Goal: Complete application form: Complete application form

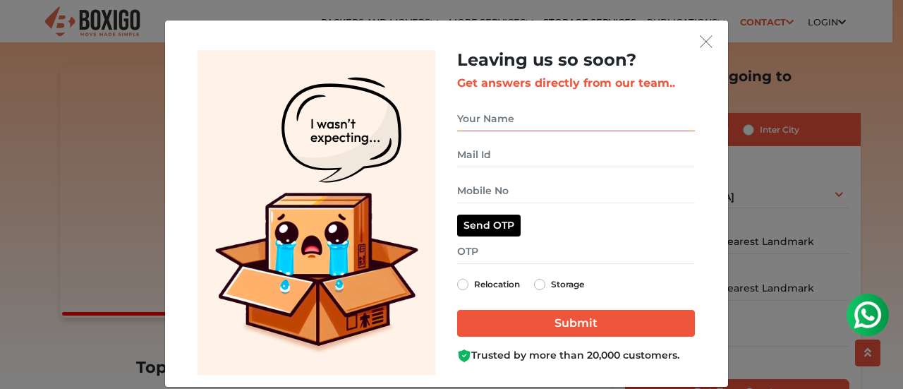
click at [525, 113] on input "get free quote dialog" at bounding box center [576, 118] width 238 height 25
type input "[PERSON_NAME]"
type input "[EMAIL_ADDRESS][DOMAIN_NAME]"
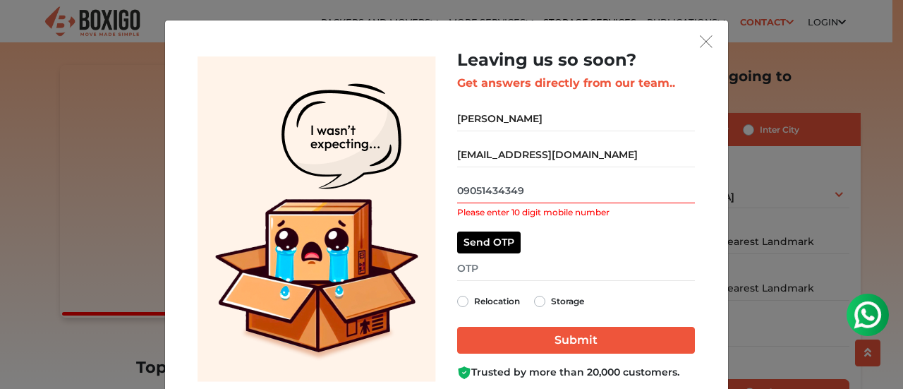
click at [458, 188] on input "09051434349" at bounding box center [576, 190] width 238 height 25
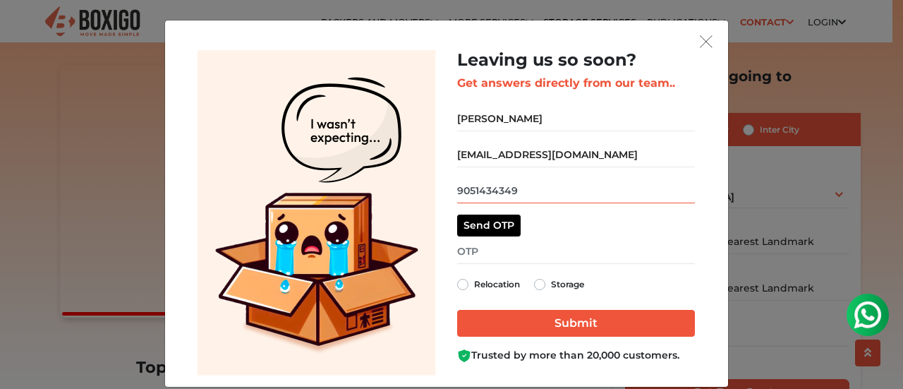
type input "9051434349"
click at [474, 284] on label "Relocation" at bounding box center [497, 284] width 46 height 17
click at [457, 284] on input "Relocation" at bounding box center [462, 283] width 11 height 14
radio input "true"
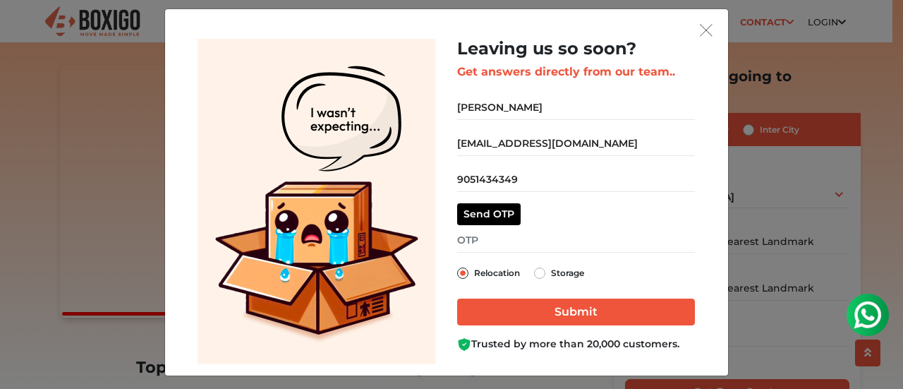
scroll to position [18, 0]
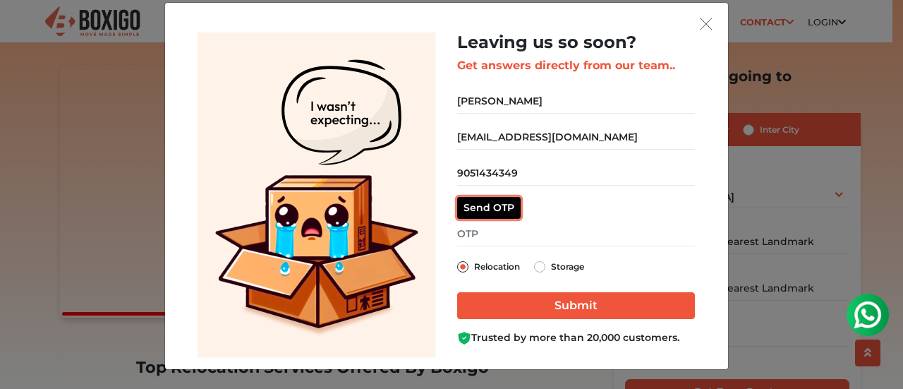
click at [498, 207] on button "Send OTP" at bounding box center [488, 208] width 63 height 22
click at [474, 232] on input "get free quote dialog" at bounding box center [576, 233] width 238 height 25
click at [500, 202] on button "Resend OTP" at bounding box center [494, 208] width 75 height 22
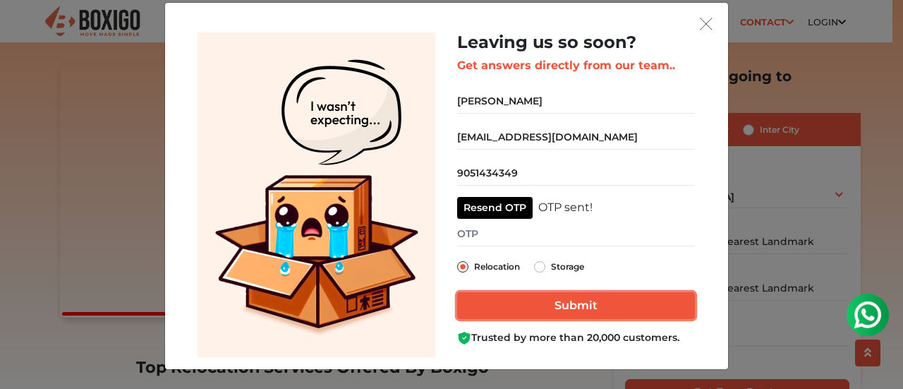
click at [537, 305] on input "Submit" at bounding box center [576, 305] width 238 height 27
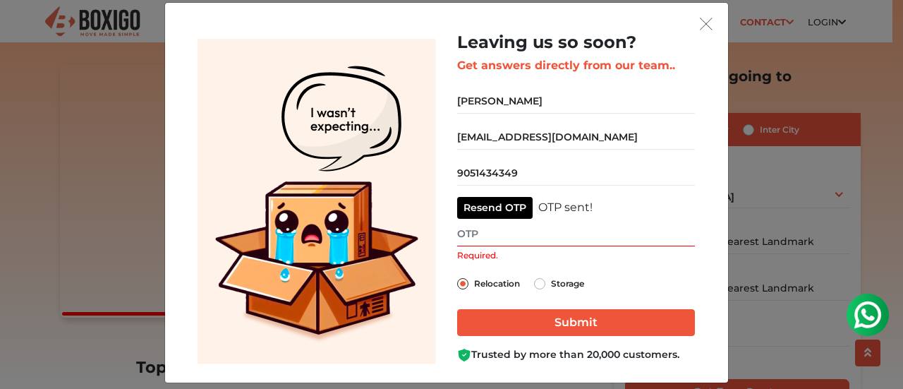
click at [484, 239] on input "Required." at bounding box center [576, 233] width 238 height 25
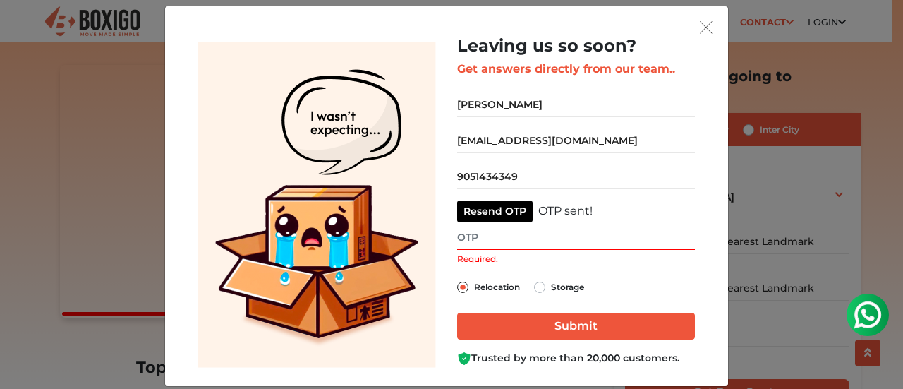
scroll to position [0, 0]
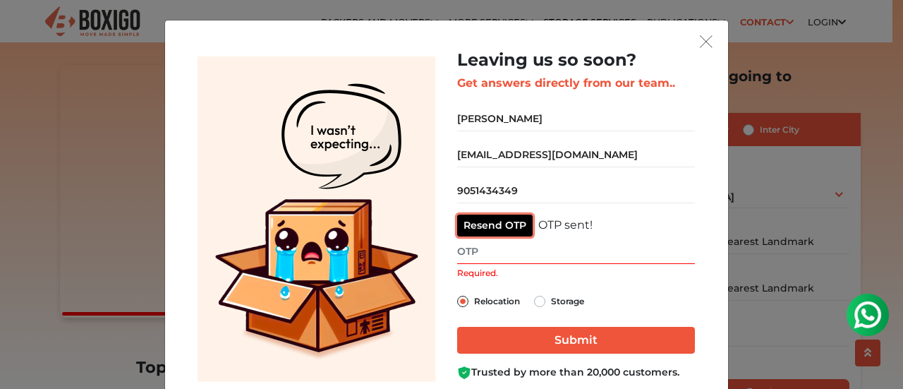
click at [502, 224] on button "Resend OTP" at bounding box center [494, 225] width 75 height 22
click at [480, 250] on input "Required." at bounding box center [576, 251] width 238 height 25
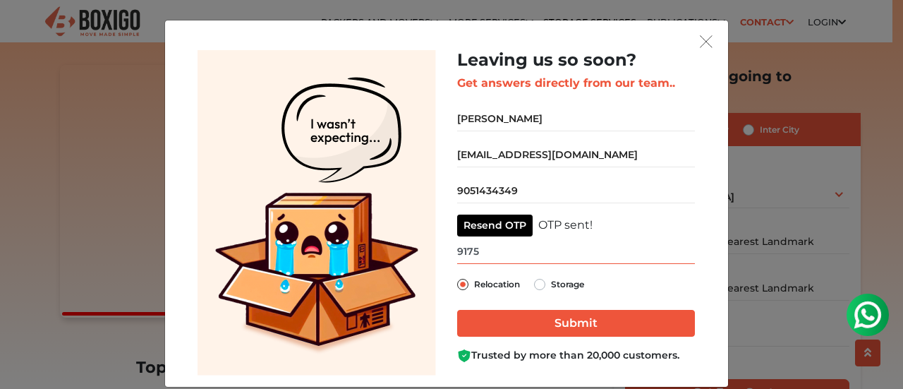
type input "9175"
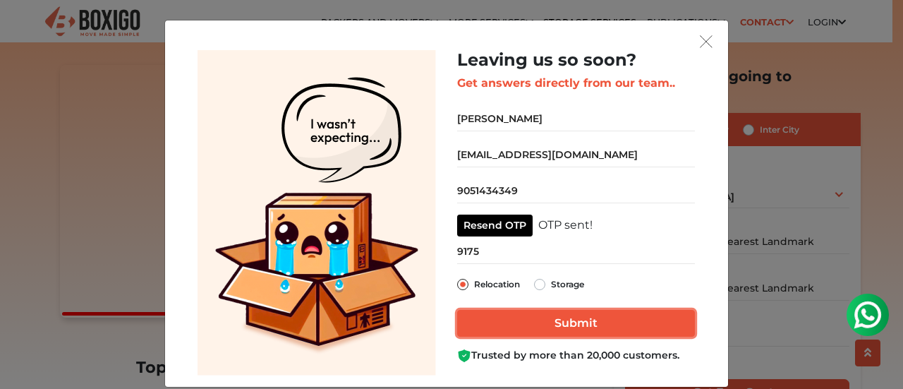
click at [532, 326] on input "Submit" at bounding box center [576, 323] width 238 height 27
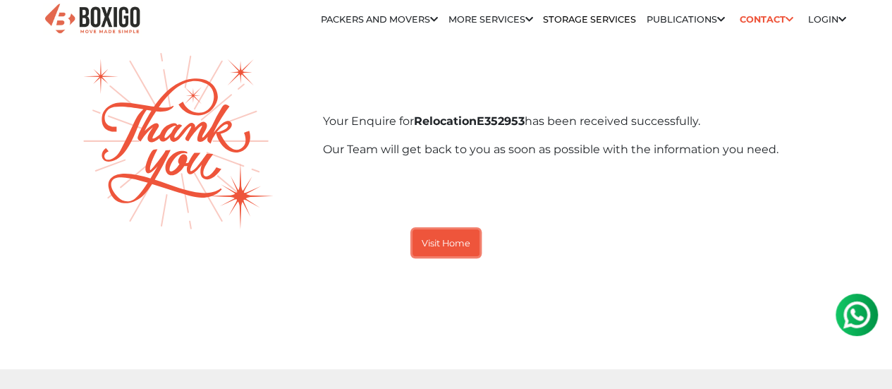
click at [439, 248] on small "Visit Home" at bounding box center [446, 243] width 49 height 11
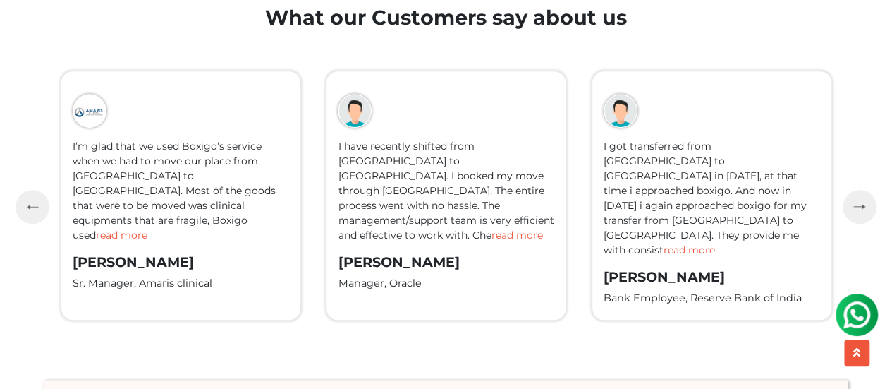
scroll to position [3103, 0]
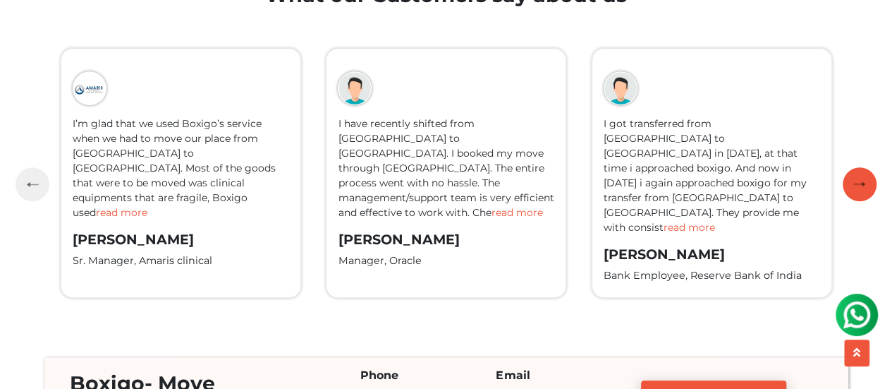
click at [850, 181] on button "button" at bounding box center [860, 184] width 34 height 34
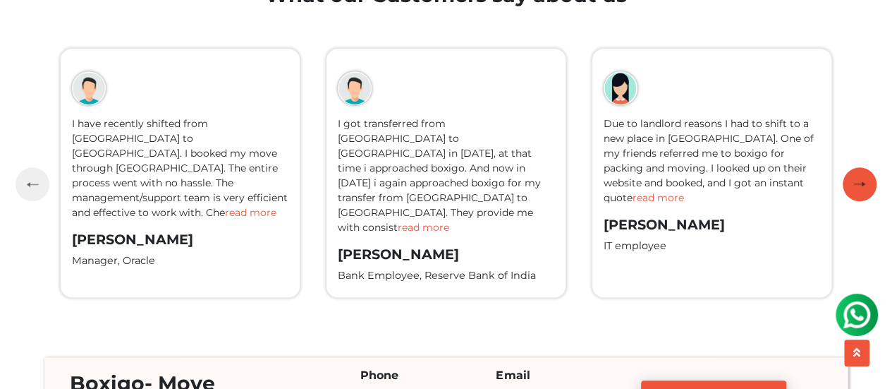
click at [850, 181] on button "button" at bounding box center [860, 184] width 34 height 34
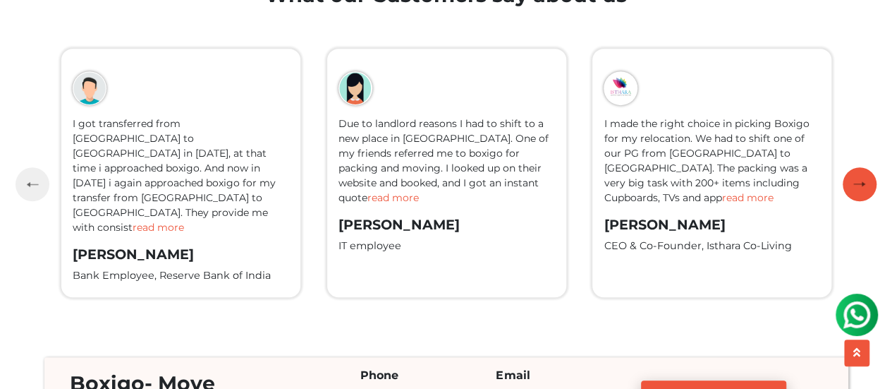
click at [850, 181] on button "button" at bounding box center [860, 184] width 34 height 34
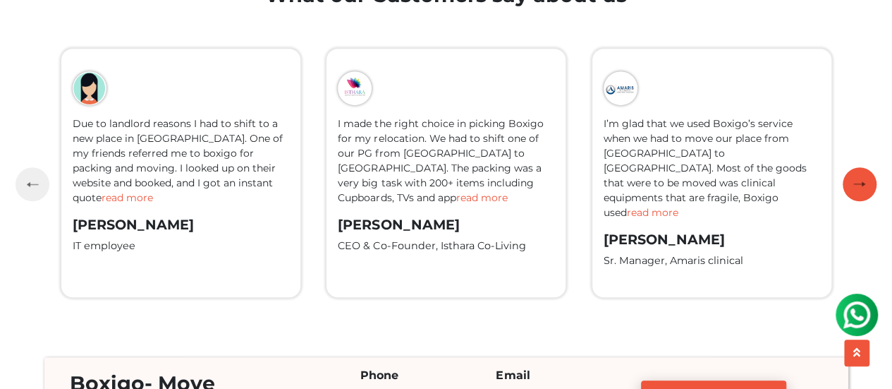
click at [850, 181] on button "button" at bounding box center [860, 184] width 34 height 34
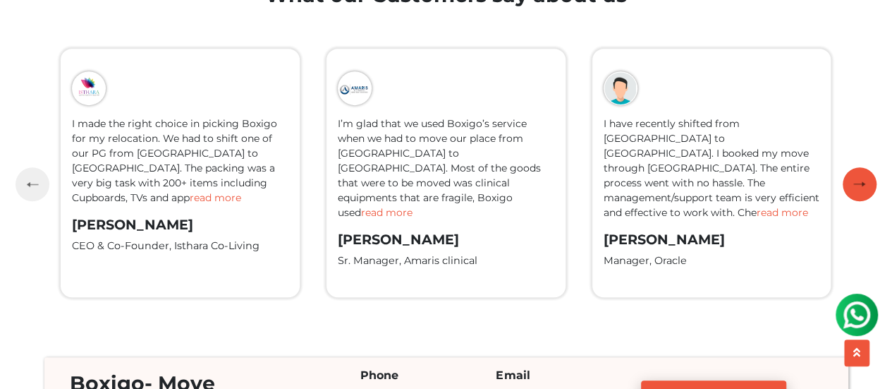
click at [850, 181] on button "button" at bounding box center [860, 184] width 34 height 34
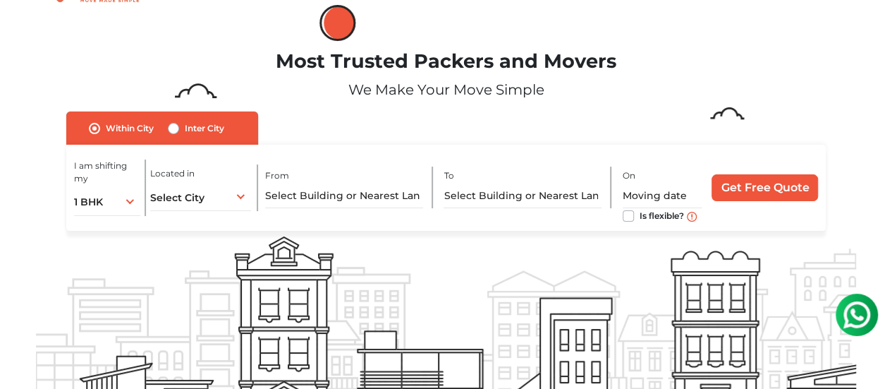
scroll to position [0, 0]
